Goal: Task Accomplishment & Management: Complete application form

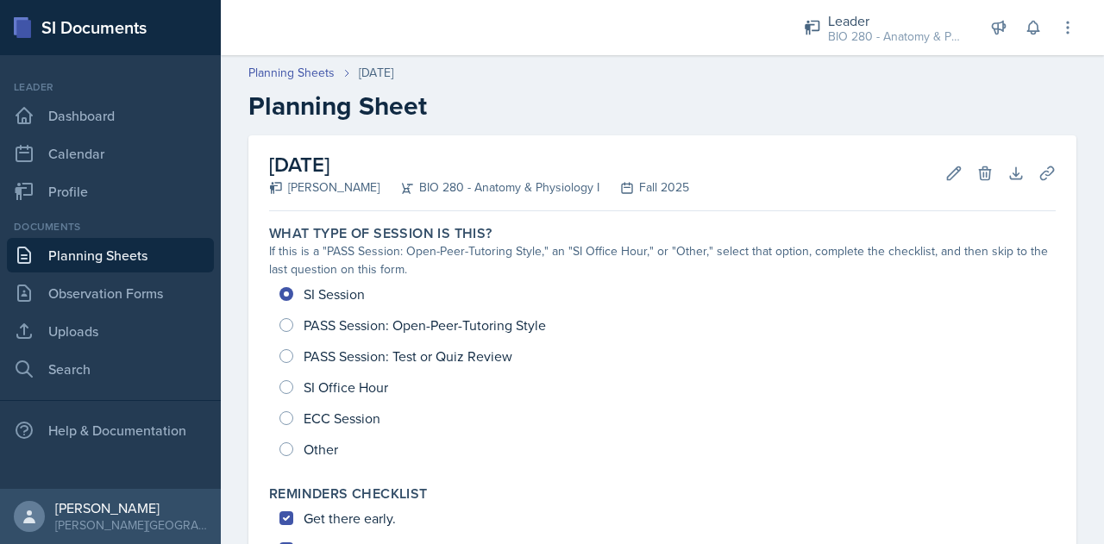
click at [71, 254] on link "Planning Sheets" at bounding box center [110, 255] width 207 height 34
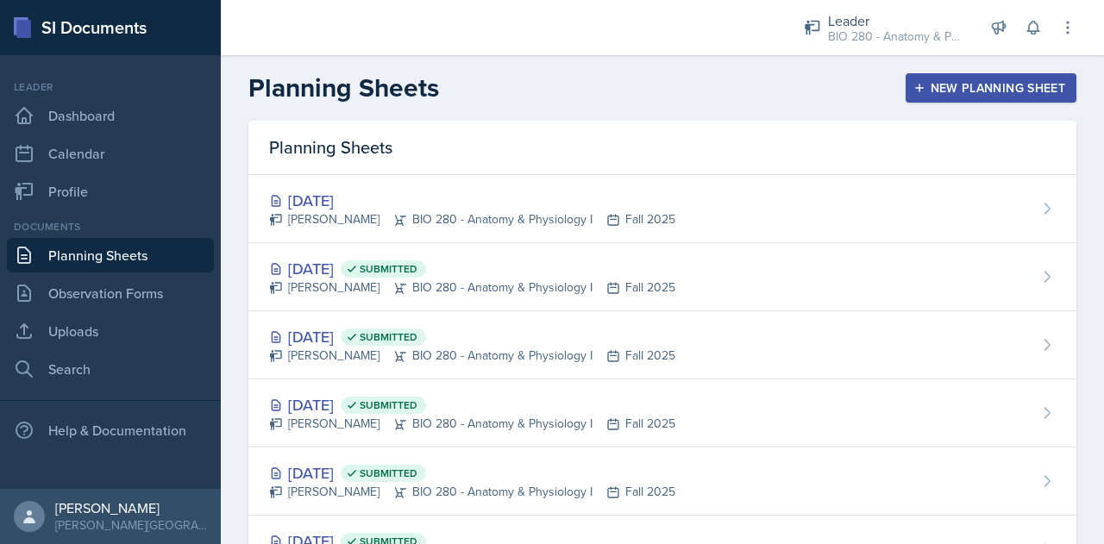
click at [1044, 85] on div "New Planning Sheet" at bounding box center [991, 88] width 148 height 14
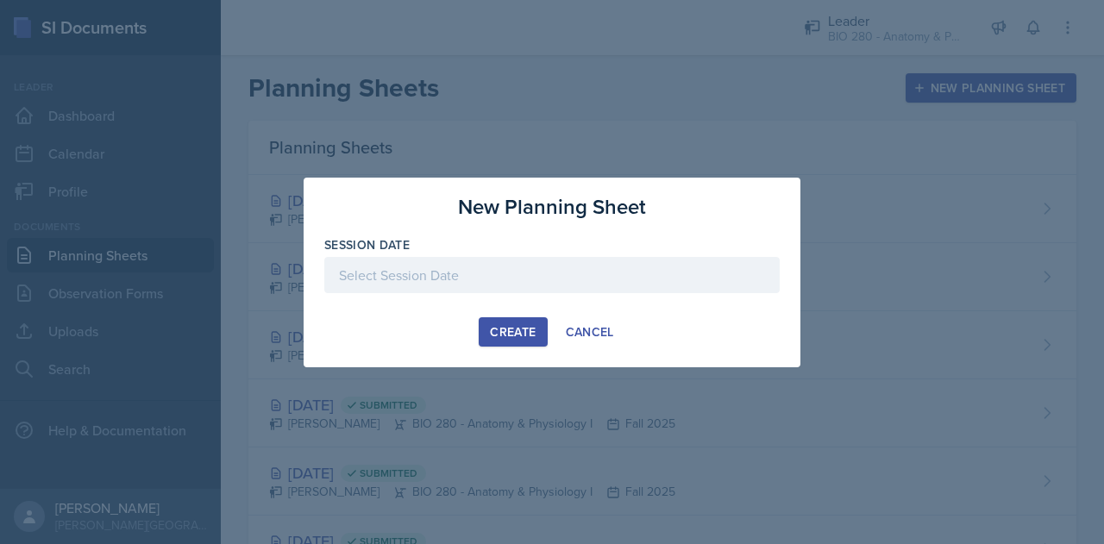
click at [524, 270] on div at bounding box center [551, 275] width 455 height 36
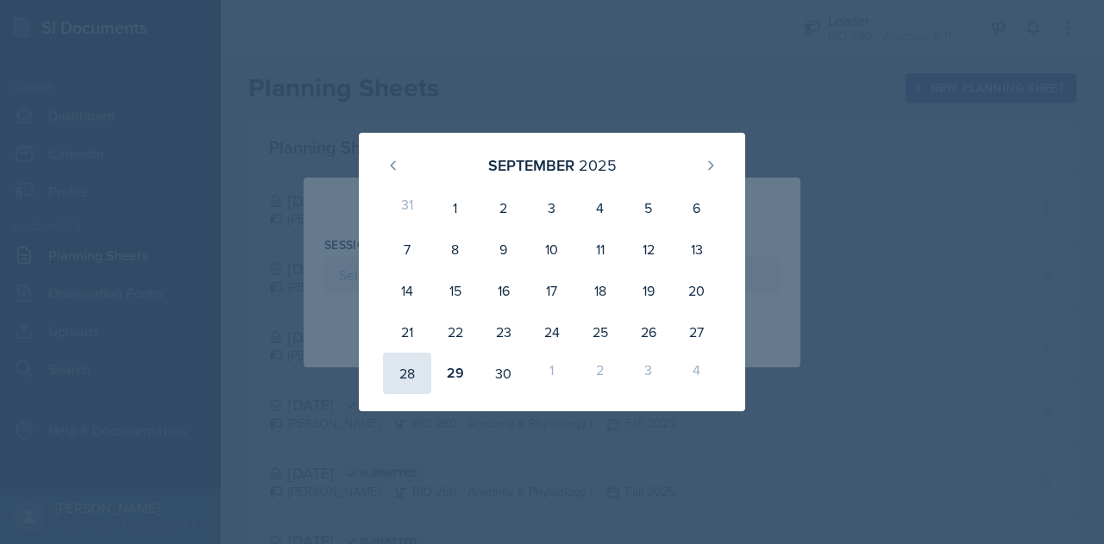
click at [400, 382] on div "28" at bounding box center [407, 373] width 48 height 41
type input "[DATE]"
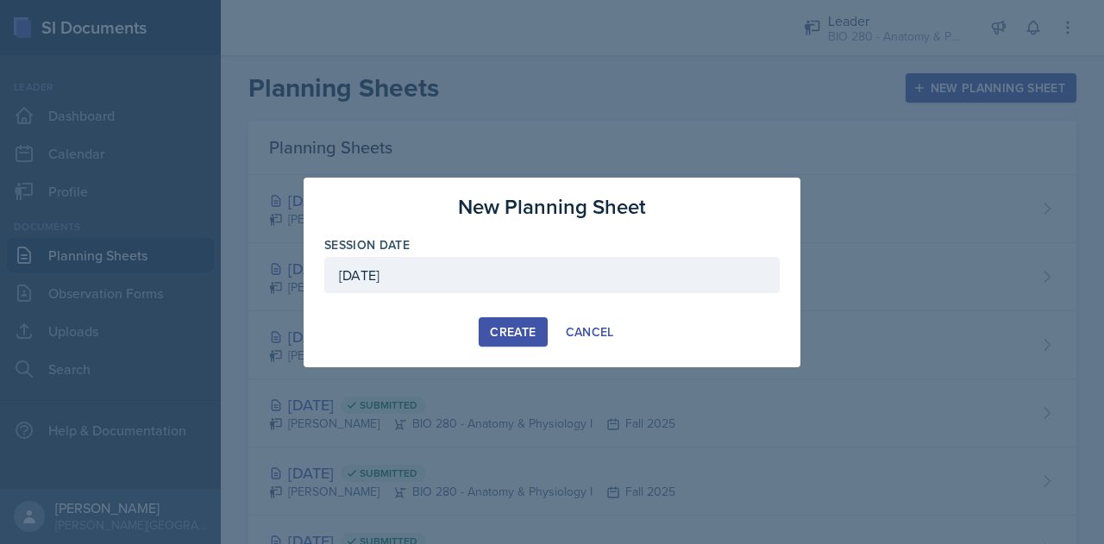
click at [517, 337] on div "Create" at bounding box center [513, 332] width 46 height 14
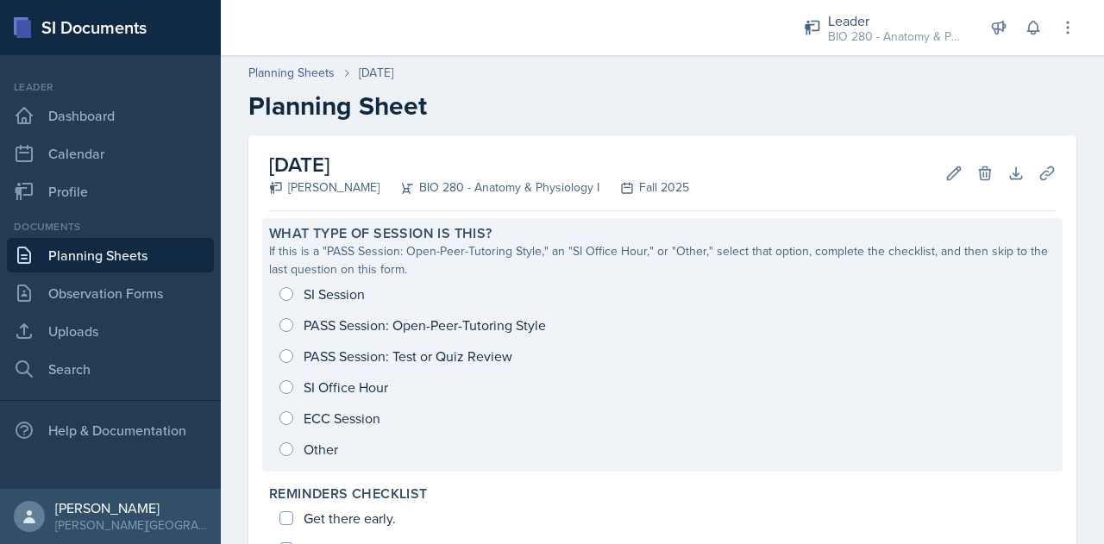
click at [285, 451] on div "SI Session PASS Session: Open-Peer-Tutoring Style PASS Session: Test or Quiz Re…" at bounding box center [662, 372] width 787 height 186
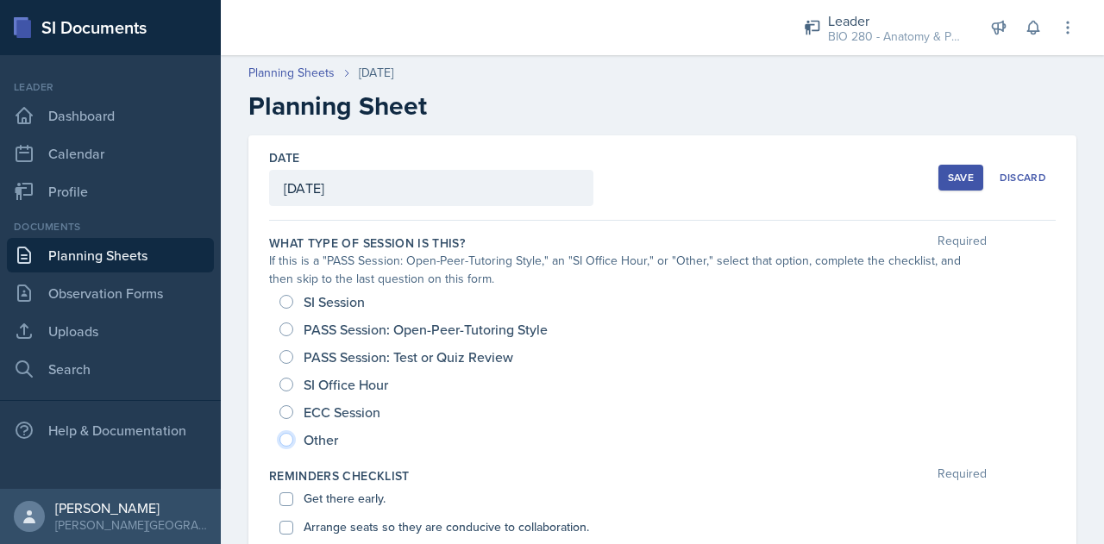
click at [285, 441] on input "Other" at bounding box center [286, 440] width 14 height 14
radio input "true"
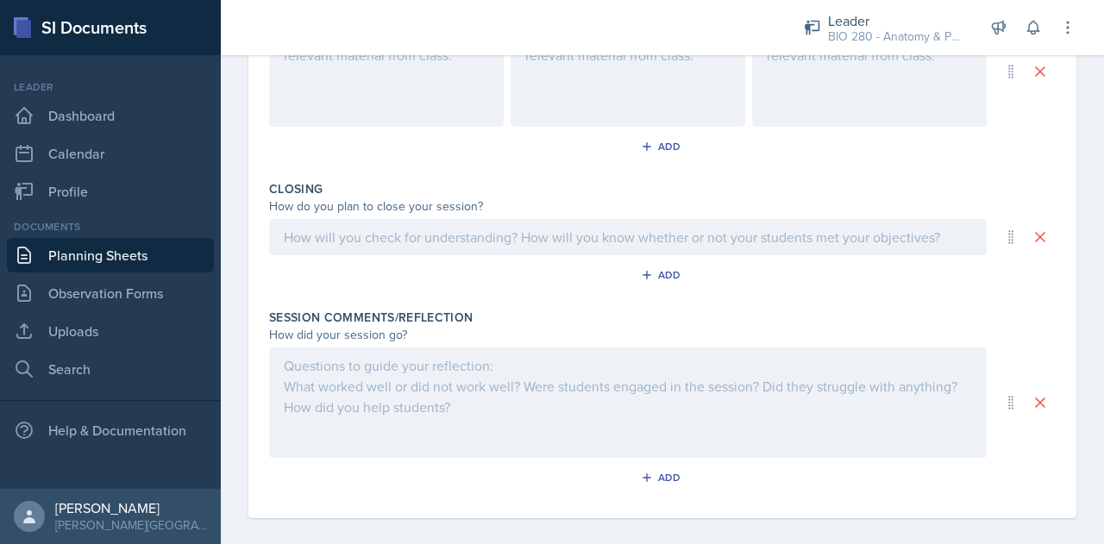
scroll to position [831, 0]
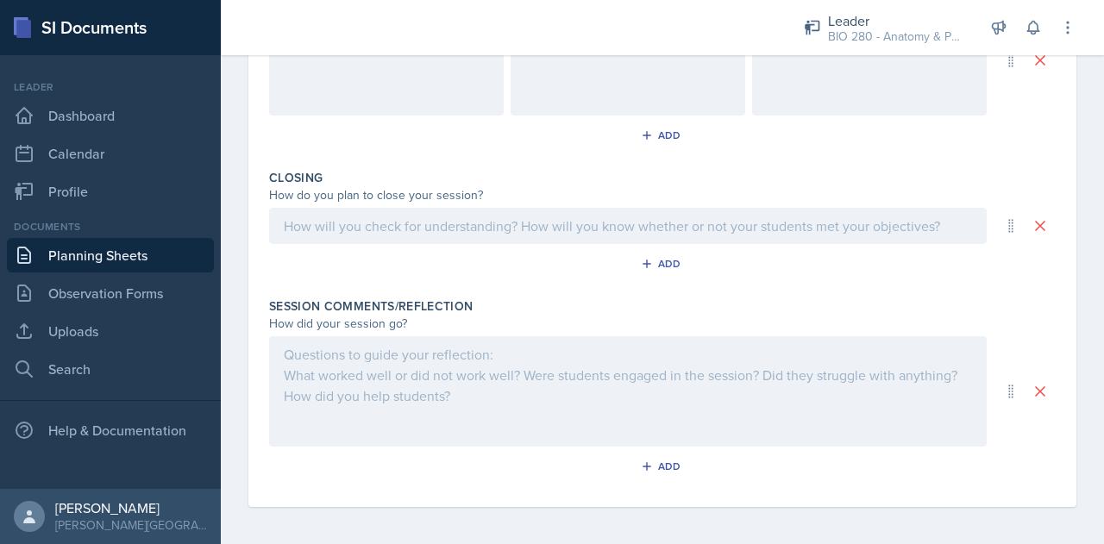
click at [306, 395] on div at bounding box center [628, 391] width 718 height 110
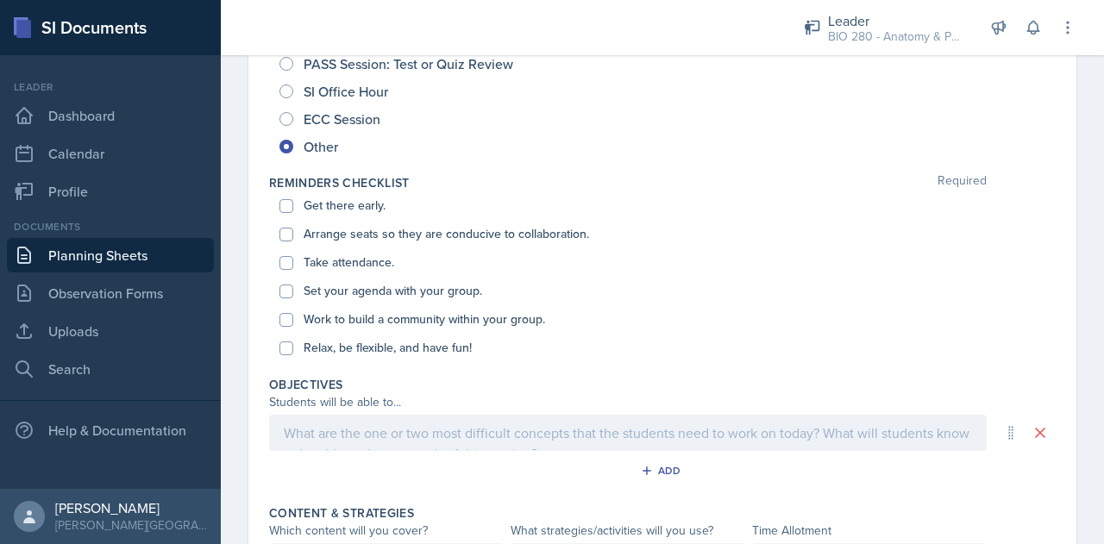
scroll to position [0, 0]
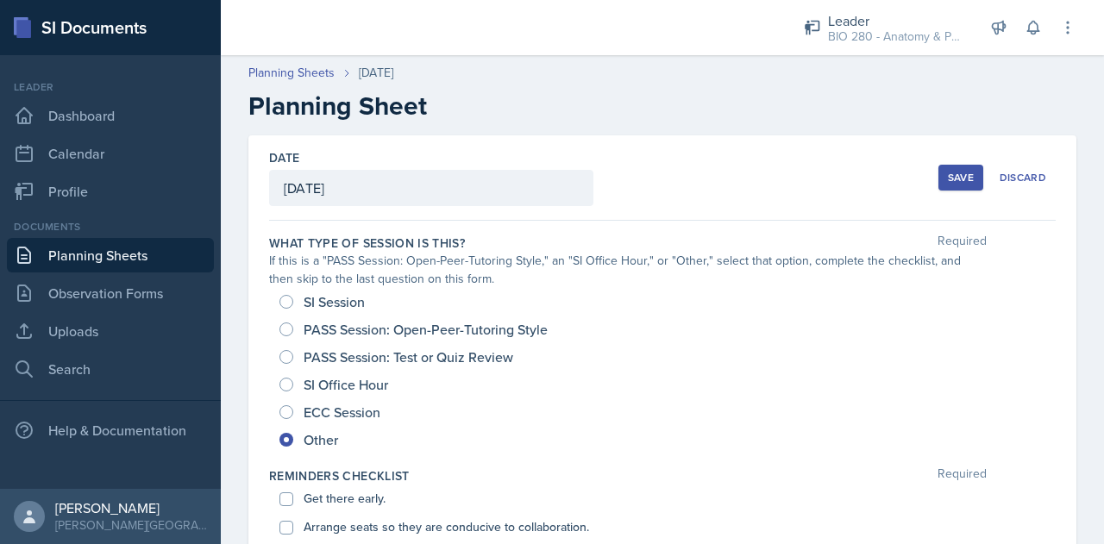
click at [938, 185] on button "Save" at bounding box center [960, 178] width 45 height 26
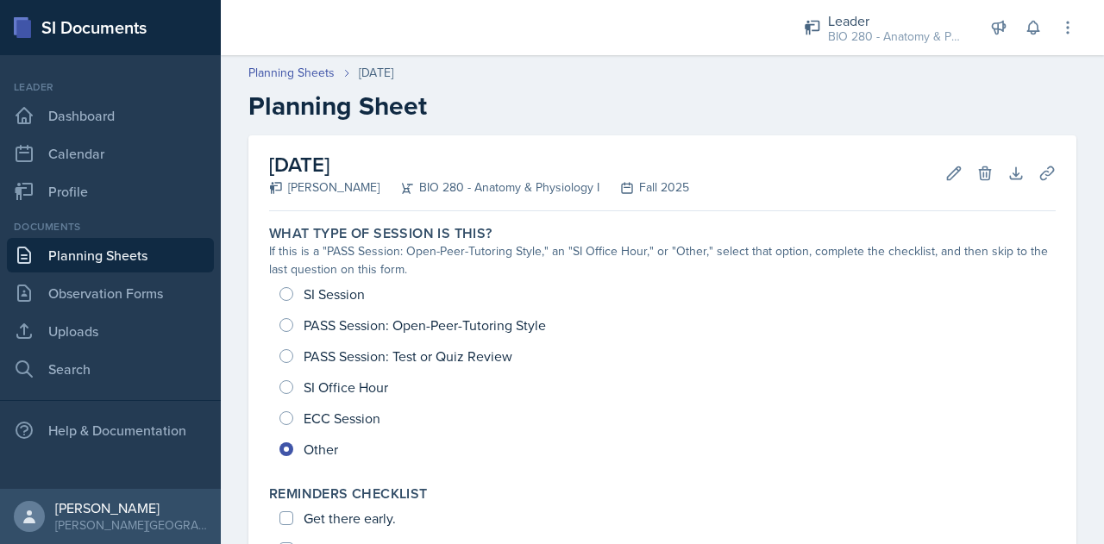
scroll to position [697, 0]
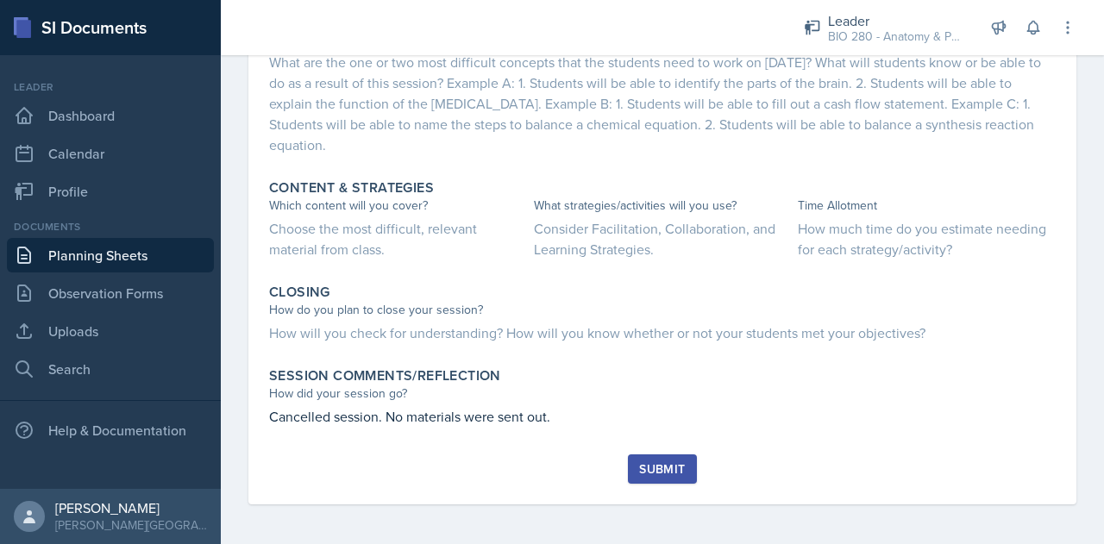
click at [653, 471] on div "Submit" at bounding box center [662, 469] width 46 height 14
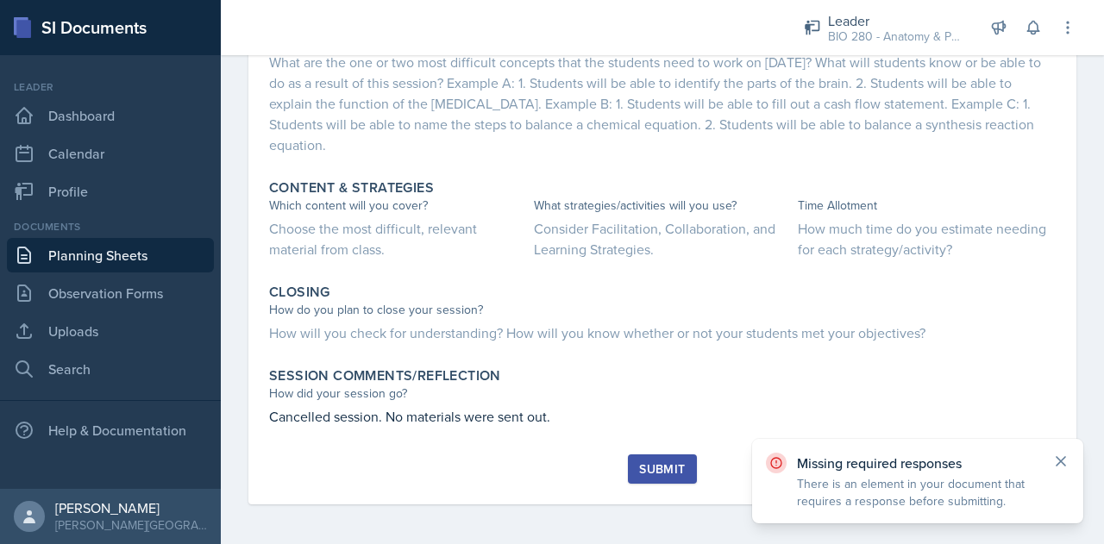
click at [1062, 461] on icon at bounding box center [1061, 461] width 9 height 9
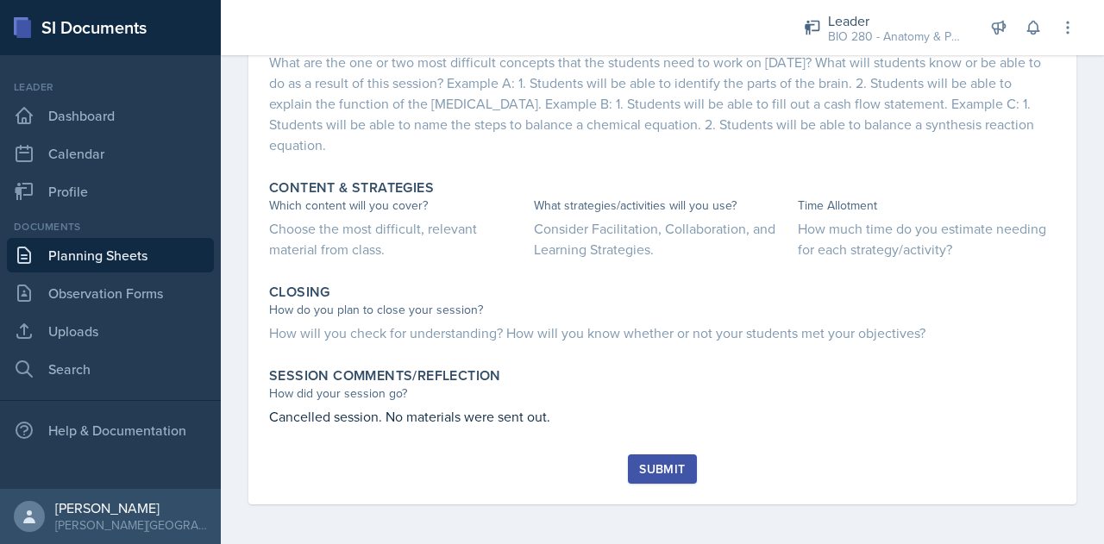
click at [663, 472] on div "Submit" at bounding box center [662, 469] width 46 height 14
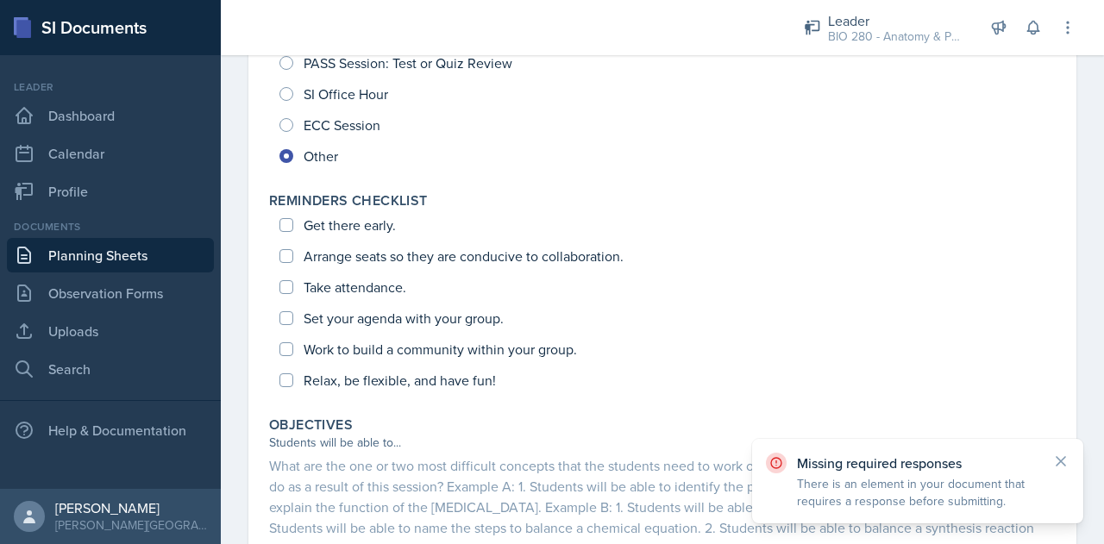
scroll to position [0, 0]
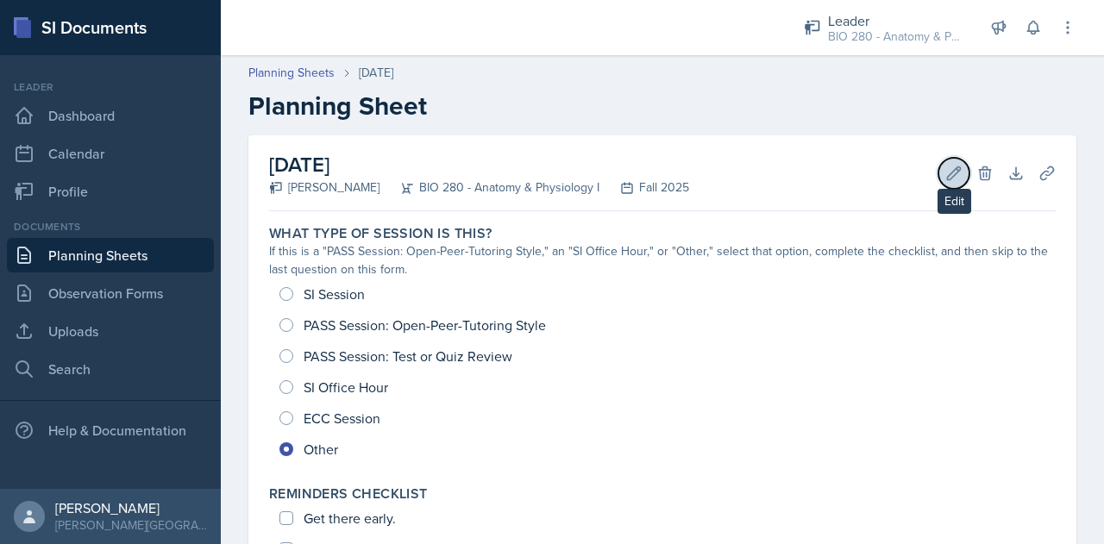
click at [945, 166] on icon at bounding box center [953, 173] width 17 height 17
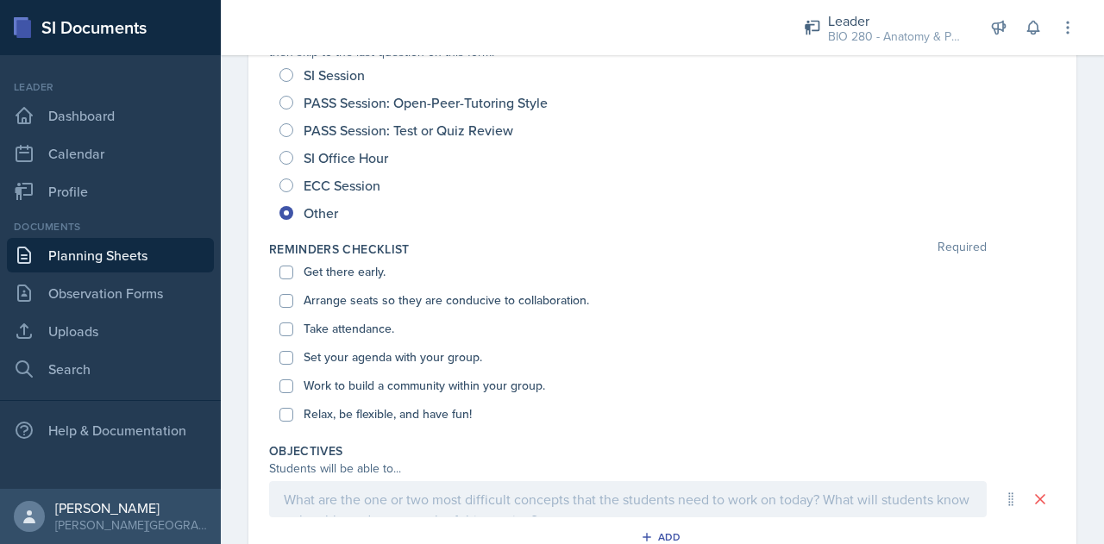
scroll to position [229, 0]
click at [283, 269] on input "Get there early." at bounding box center [286, 270] width 14 height 14
checkbox input "true"
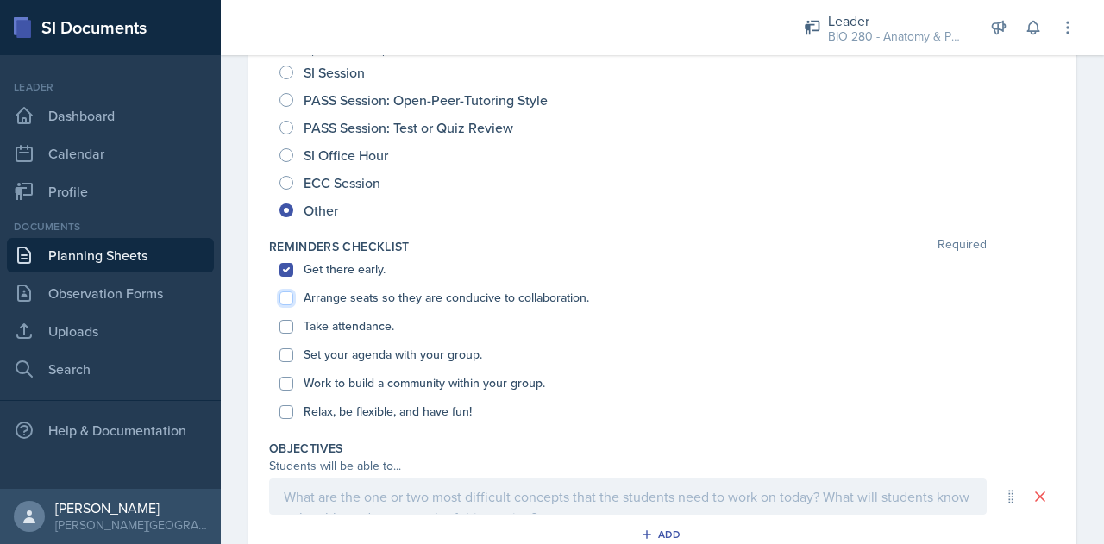
click at [285, 301] on input "Arrange seats so they are conducive to collaboration." at bounding box center [286, 299] width 14 height 14
checkbox input "true"
click at [288, 330] on input "Take attendance." at bounding box center [286, 327] width 14 height 14
checkbox input "true"
click at [288, 352] on input "Set your agenda with your group." at bounding box center [286, 355] width 14 height 14
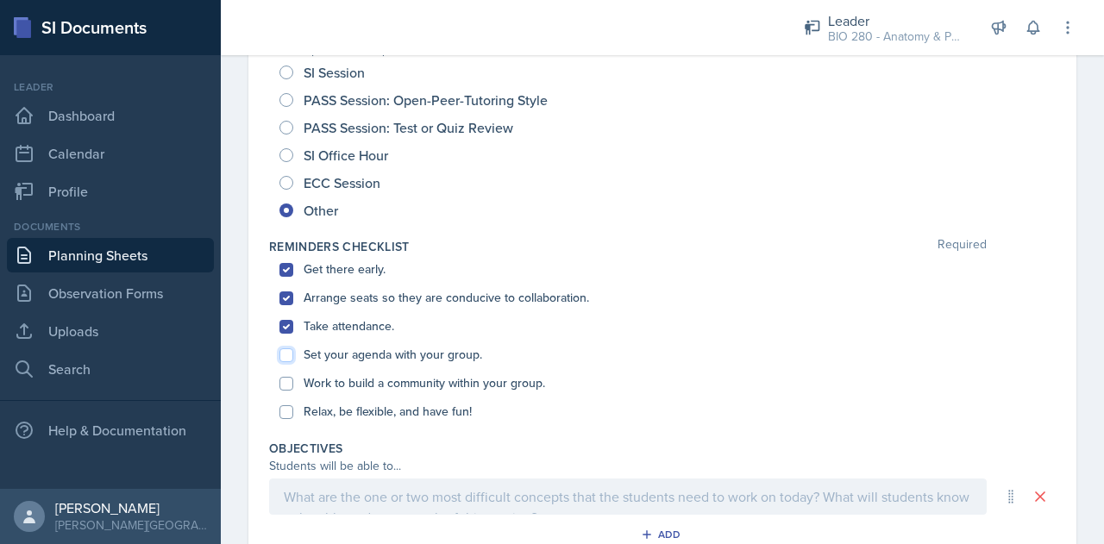
checkbox input "true"
click at [287, 391] on div "Work to build a community within your group." at bounding box center [662, 383] width 766 height 28
click at [287, 386] on input "Work to build a community within your group." at bounding box center [286, 384] width 14 height 14
checkbox input "true"
click at [290, 411] on input "Relax, be flexible, and have fun!" at bounding box center [286, 412] width 14 height 14
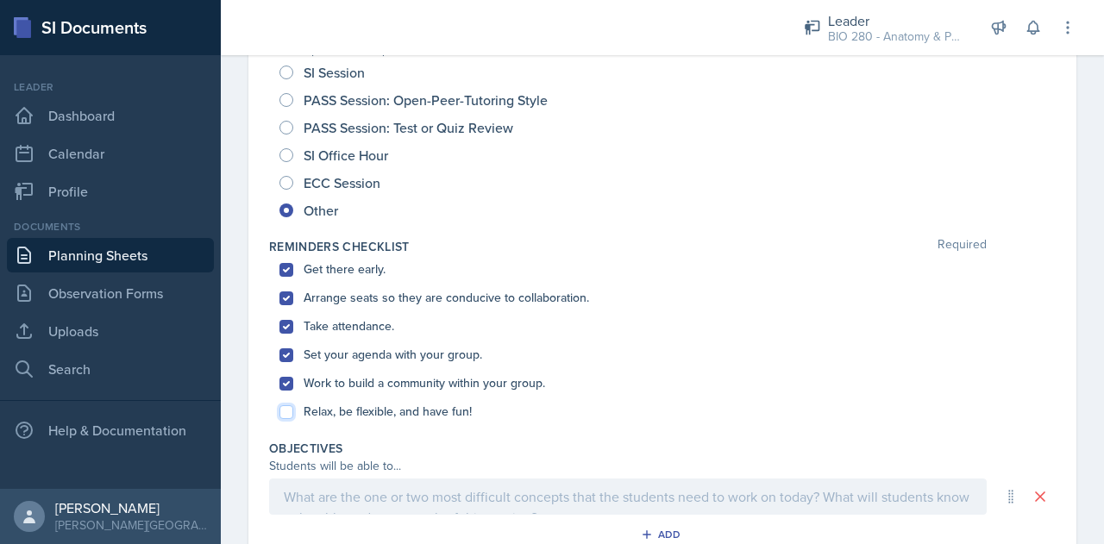
checkbox input "true"
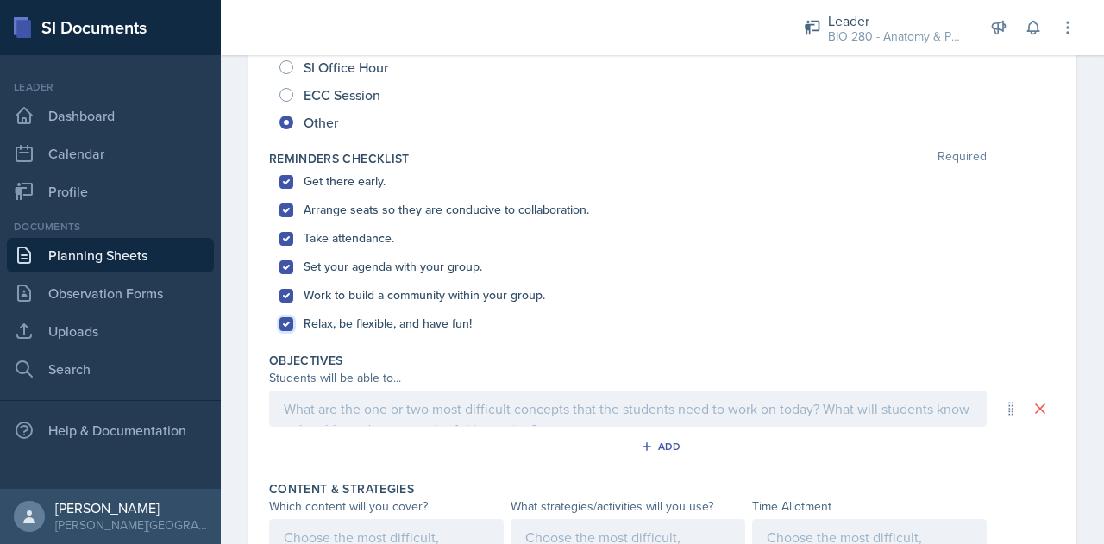
scroll to position [0, 0]
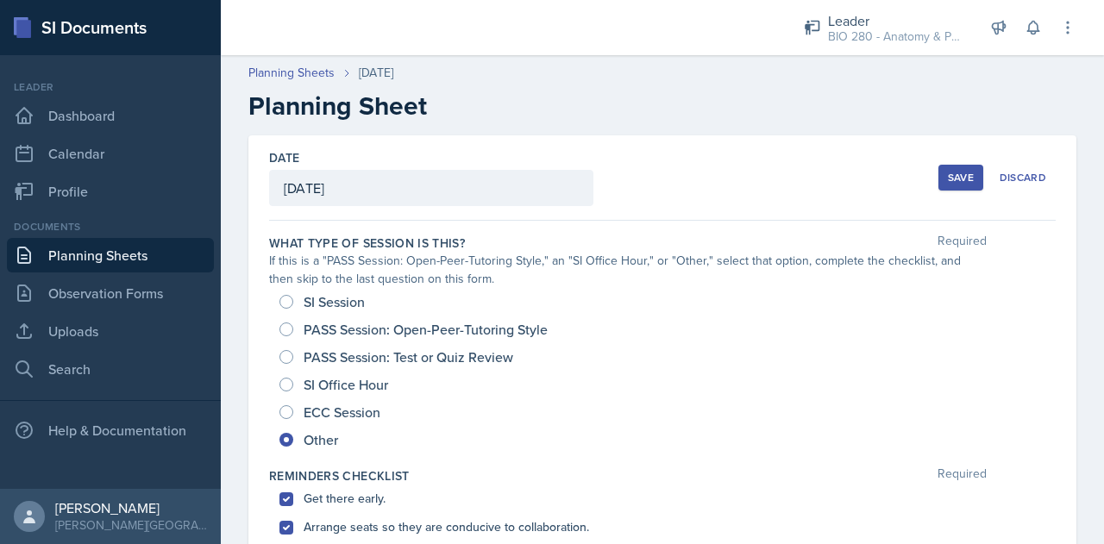
click at [944, 187] on button "Save" at bounding box center [960, 178] width 45 height 26
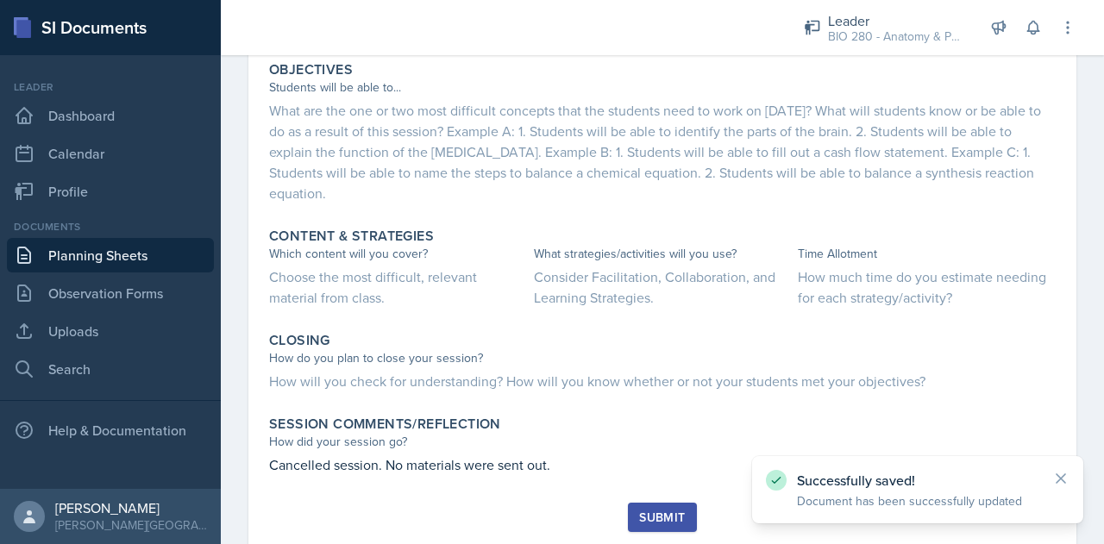
scroll to position [697, 0]
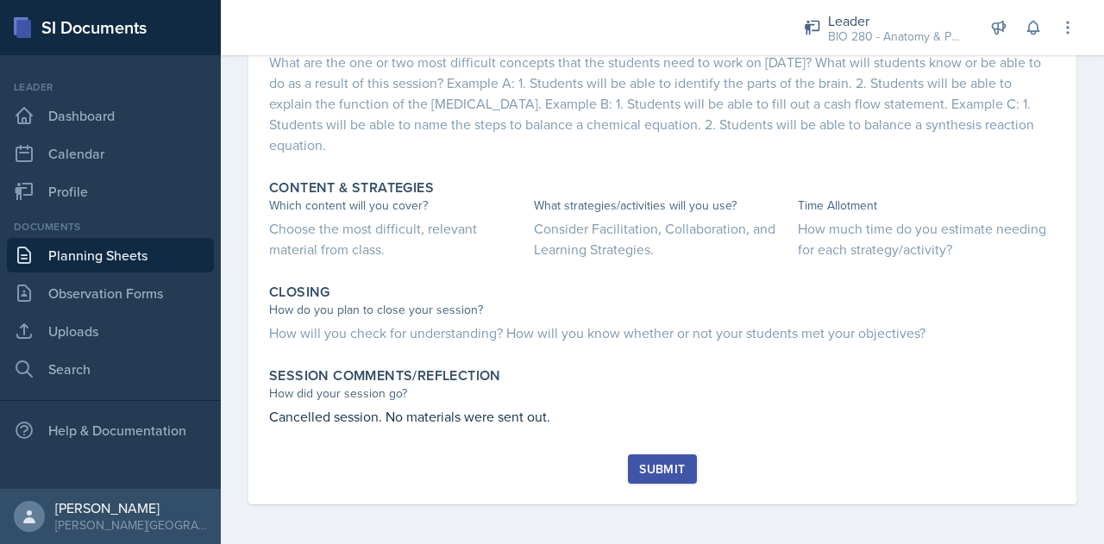
click at [673, 470] on div "Submit" at bounding box center [662, 469] width 46 height 14
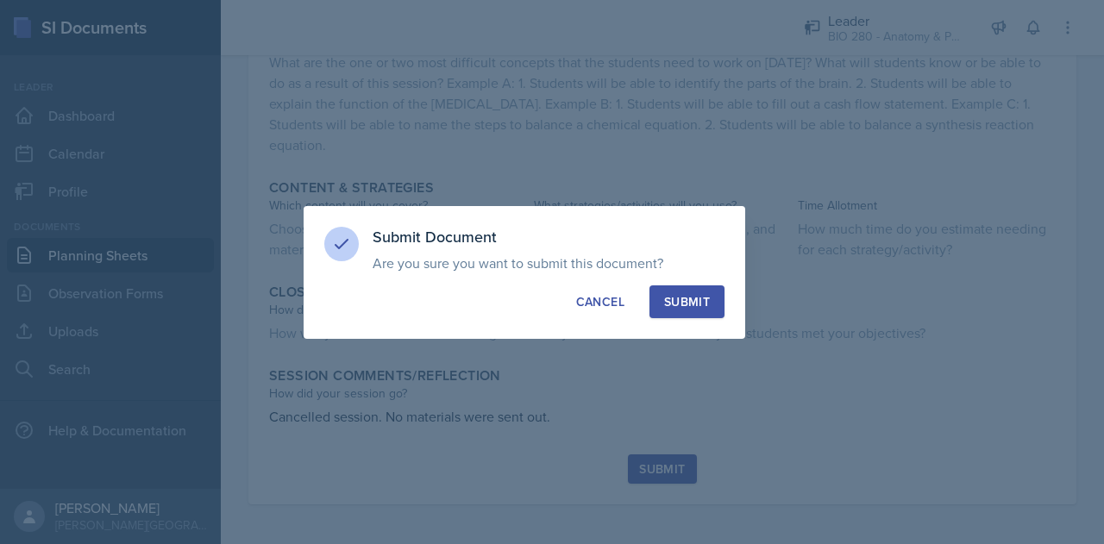
click at [704, 294] on div "Submit" at bounding box center [687, 301] width 46 height 17
radio input "true"
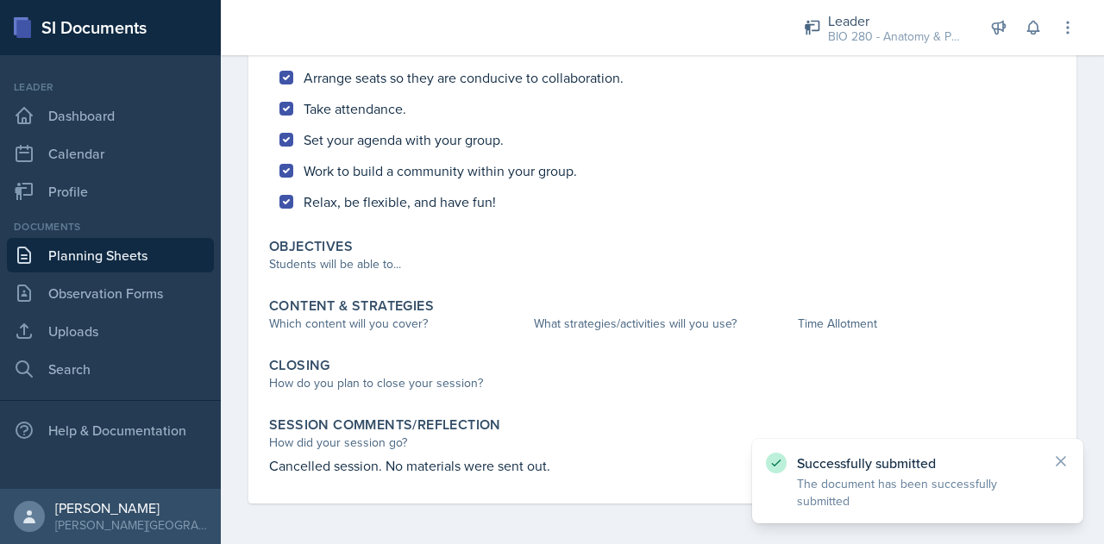
scroll to position [0, 0]
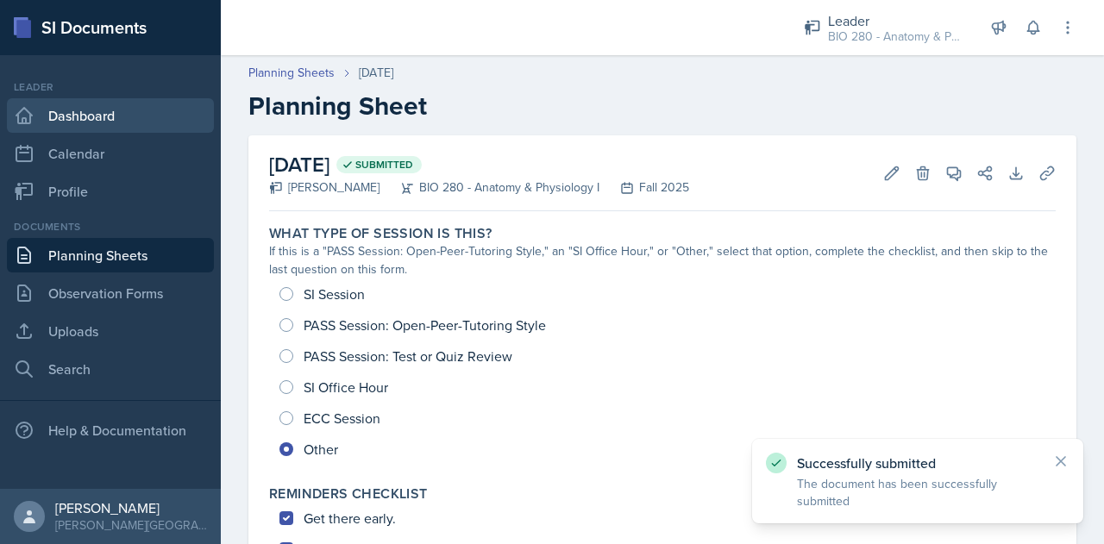
click at [102, 111] on link "Dashboard" at bounding box center [110, 115] width 207 height 34
